Goal: Find specific page/section: Find specific page/section

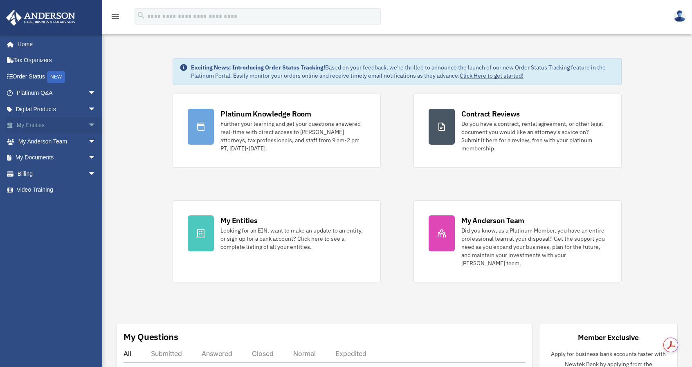
click at [88, 125] on span "arrow_drop_down" at bounding box center [96, 125] width 16 height 17
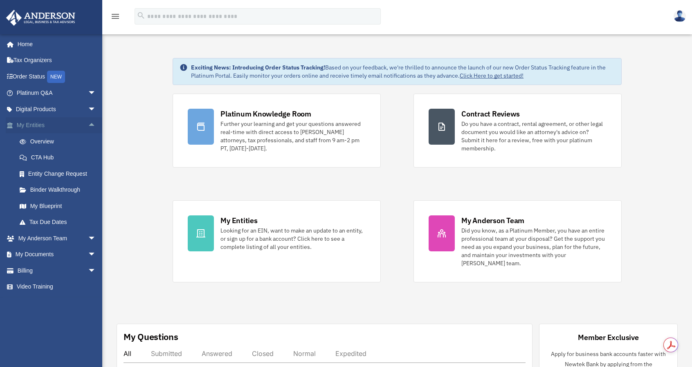
click at [88, 125] on span "arrow_drop_up" at bounding box center [96, 125] width 16 height 17
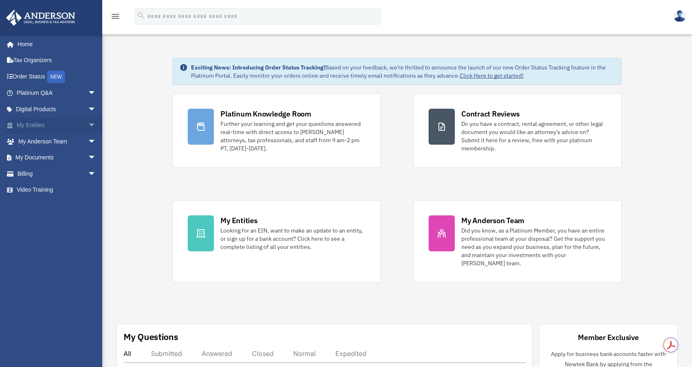
click at [88, 125] on span "arrow_drop_down" at bounding box center [96, 125] width 16 height 17
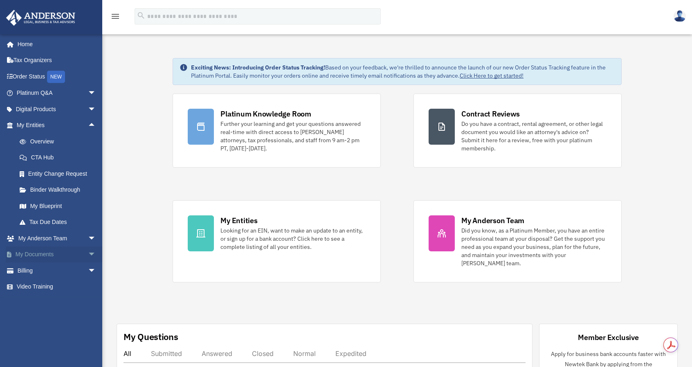
click at [88, 254] on span "arrow_drop_down" at bounding box center [96, 255] width 16 height 17
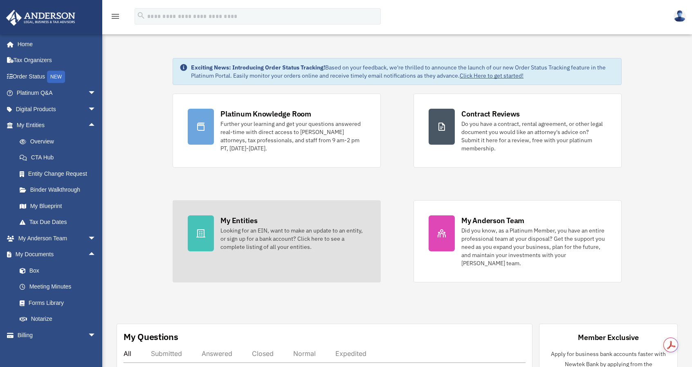
click at [245, 218] on div "My Entities" at bounding box center [239, 221] width 37 height 10
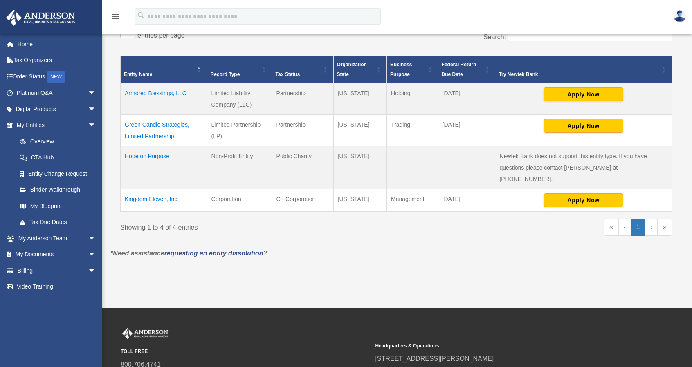
scroll to position [164, 0]
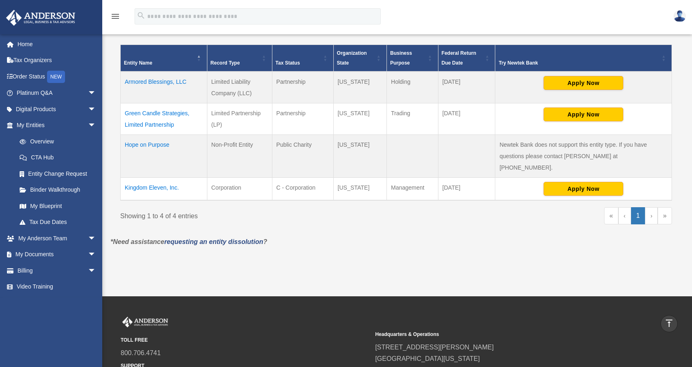
click at [678, 9] on link at bounding box center [680, 16] width 25 height 36
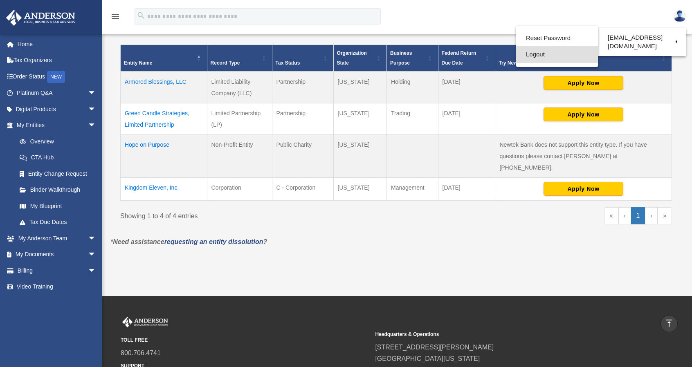
click at [545, 58] on link "Logout" at bounding box center [557, 54] width 82 height 17
